Goal: Task Accomplishment & Management: Manage account settings

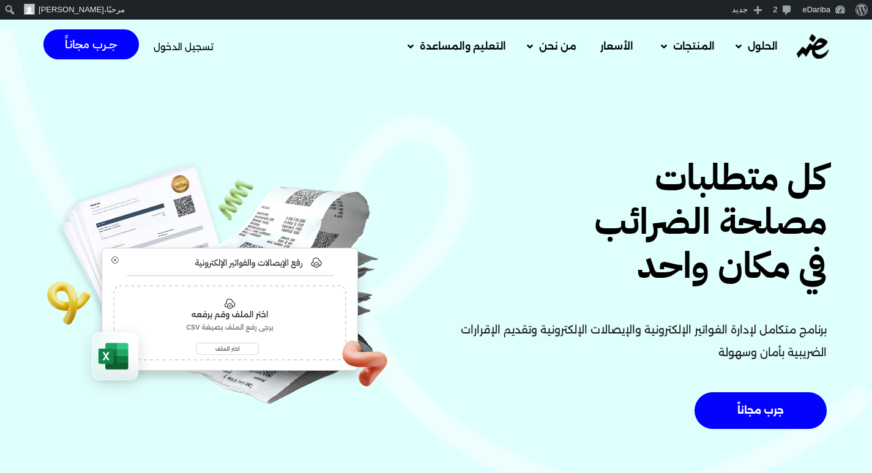
click at [184, 42] on span "تسجيل الدخول" at bounding box center [184, 46] width 60 height 9
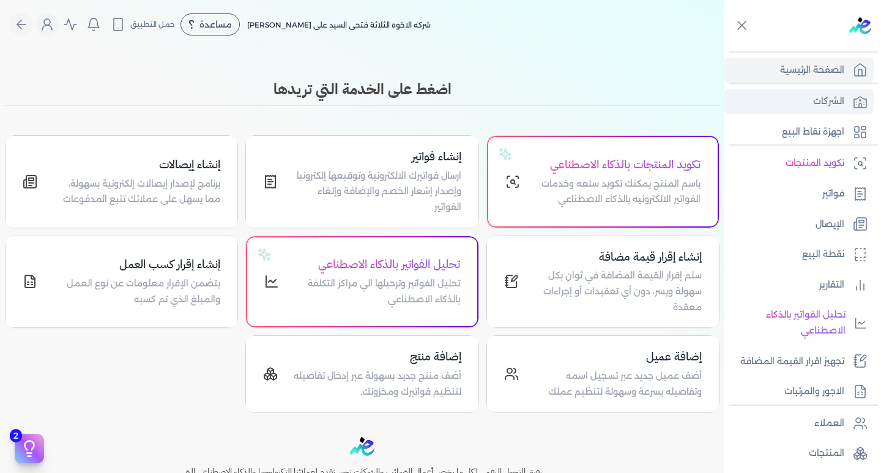
click at [815, 111] on link "الشركات" at bounding box center [799, 102] width 149 height 26
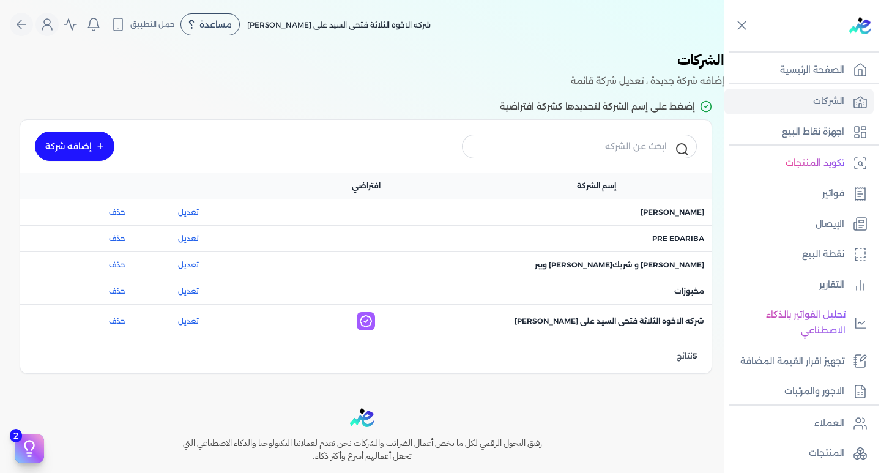
click at [62, 141] on link "إضافه شركة" at bounding box center [75, 146] width 80 height 29
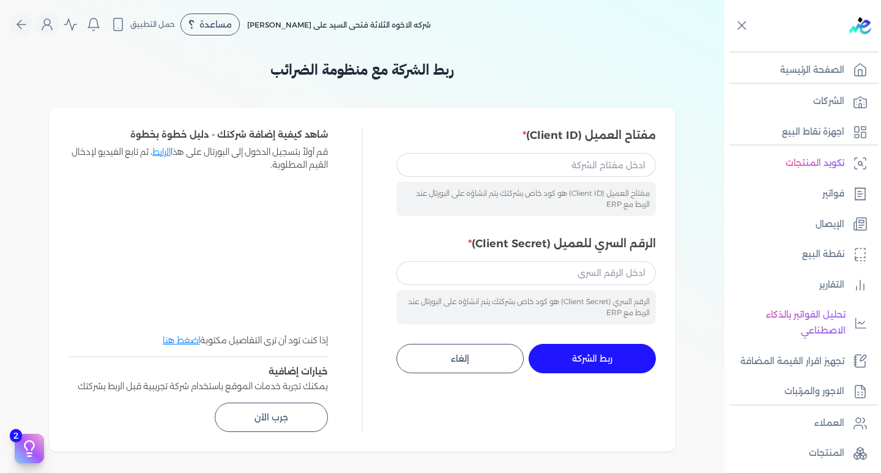
click at [159, 149] on link "الرابط" at bounding box center [161, 151] width 18 height 11
click at [769, 134] on link "اجهزة نقاط البيع" at bounding box center [799, 132] width 149 height 26
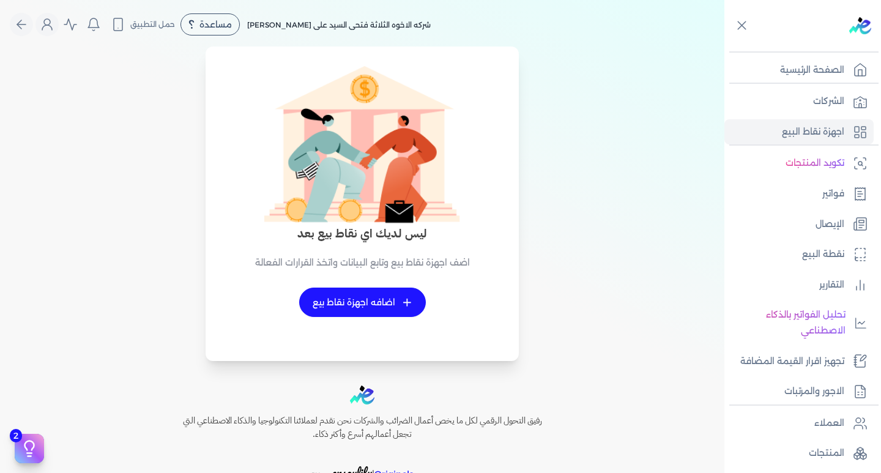
click at [382, 296] on link "+ اضافه اجهزة نقاط بيع" at bounding box center [362, 302] width 127 height 29
